Goal: Navigation & Orientation: Go to known website

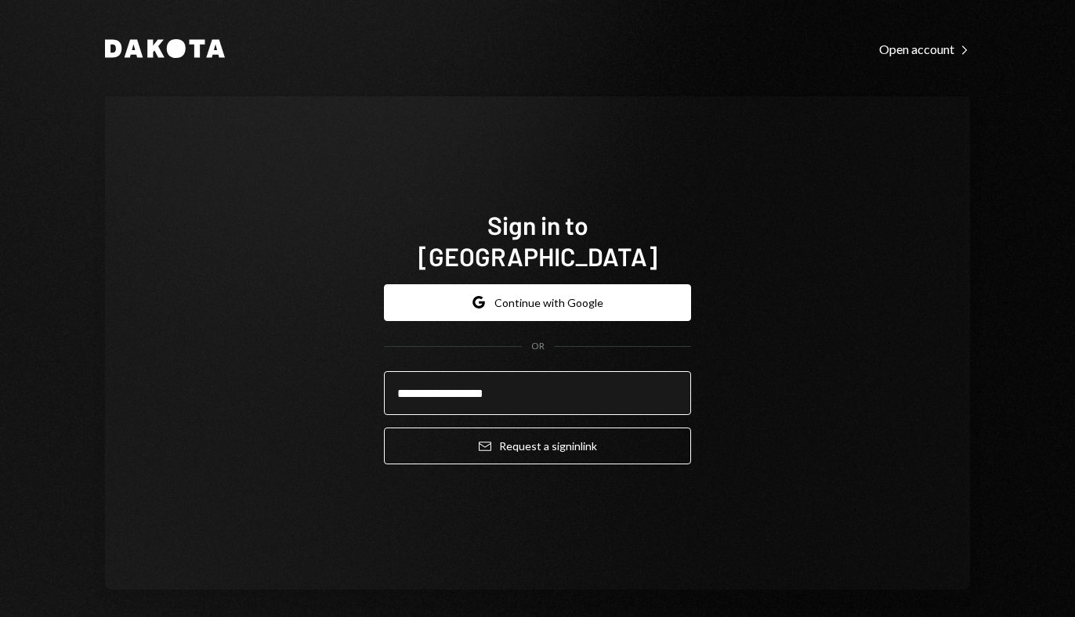
type input "**********"
click at [384, 428] on button "Email Request a sign in link" at bounding box center [537, 446] width 307 height 37
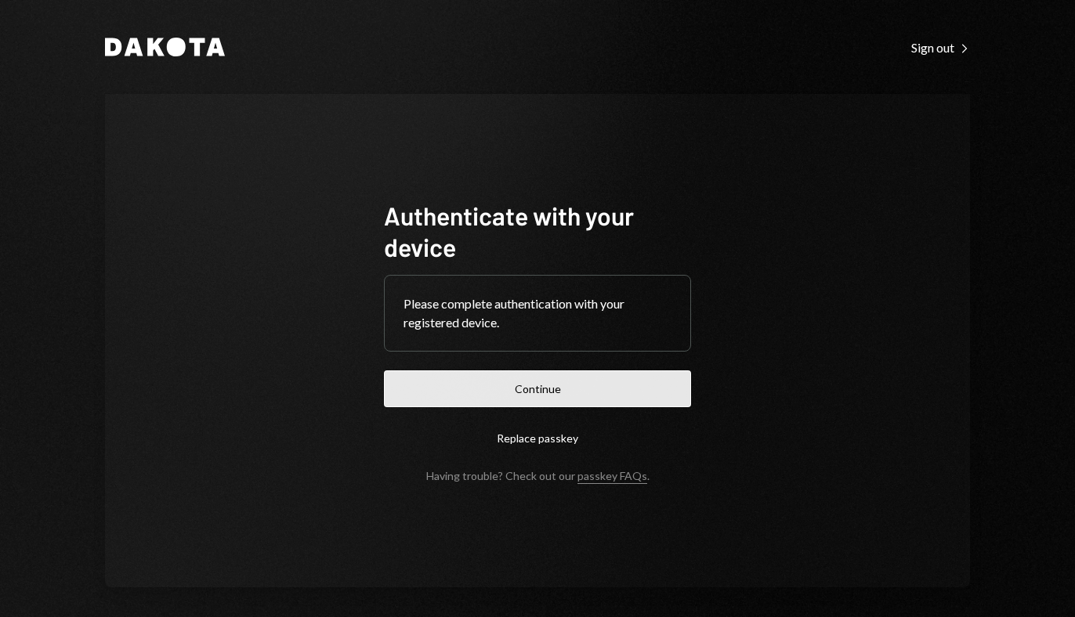
click at [549, 388] on button "Continue" at bounding box center [537, 388] width 307 height 37
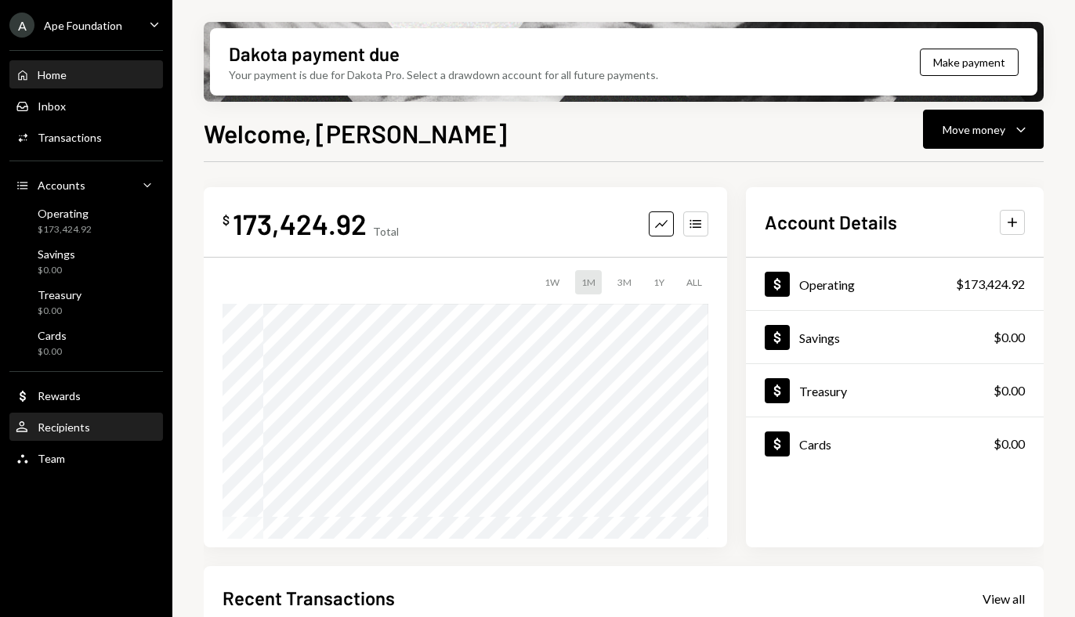
click at [72, 428] on div "Recipients" at bounding box center [64, 427] width 52 height 13
